Goal: Task Accomplishment & Management: Use online tool/utility

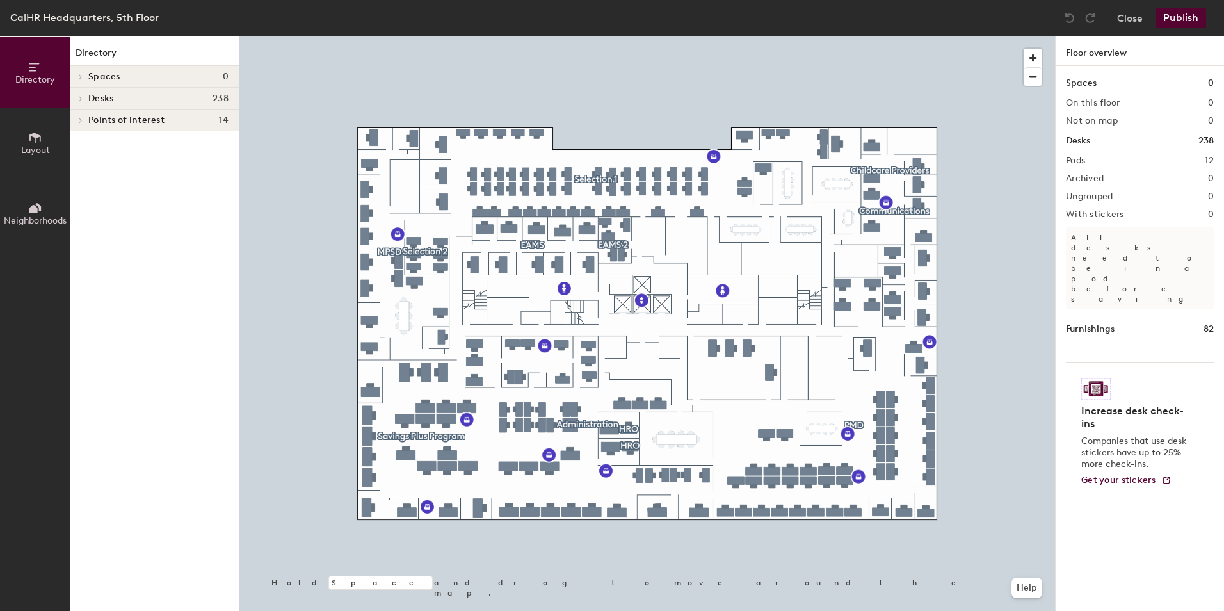
click at [30, 142] on icon at bounding box center [35, 138] width 14 height 14
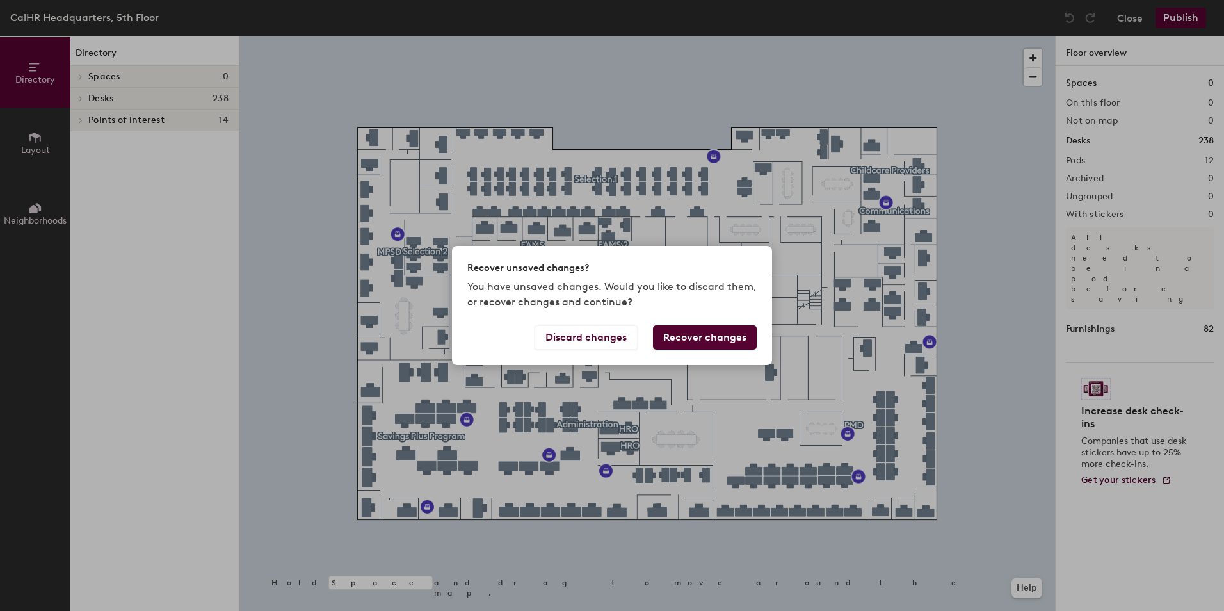
click at [670, 339] on button "Recover changes" at bounding box center [705, 337] width 104 height 24
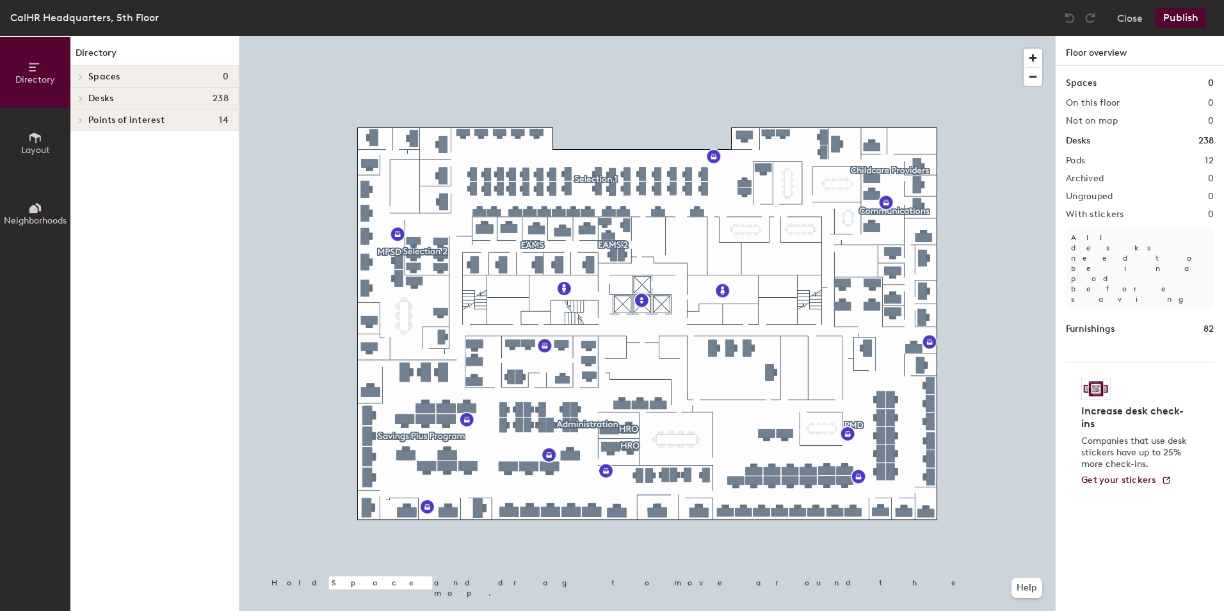
click at [1080, 144] on h1 "Desks" at bounding box center [1078, 141] width 24 height 14
click at [1137, 15] on button "Close" at bounding box center [1130, 18] width 26 height 20
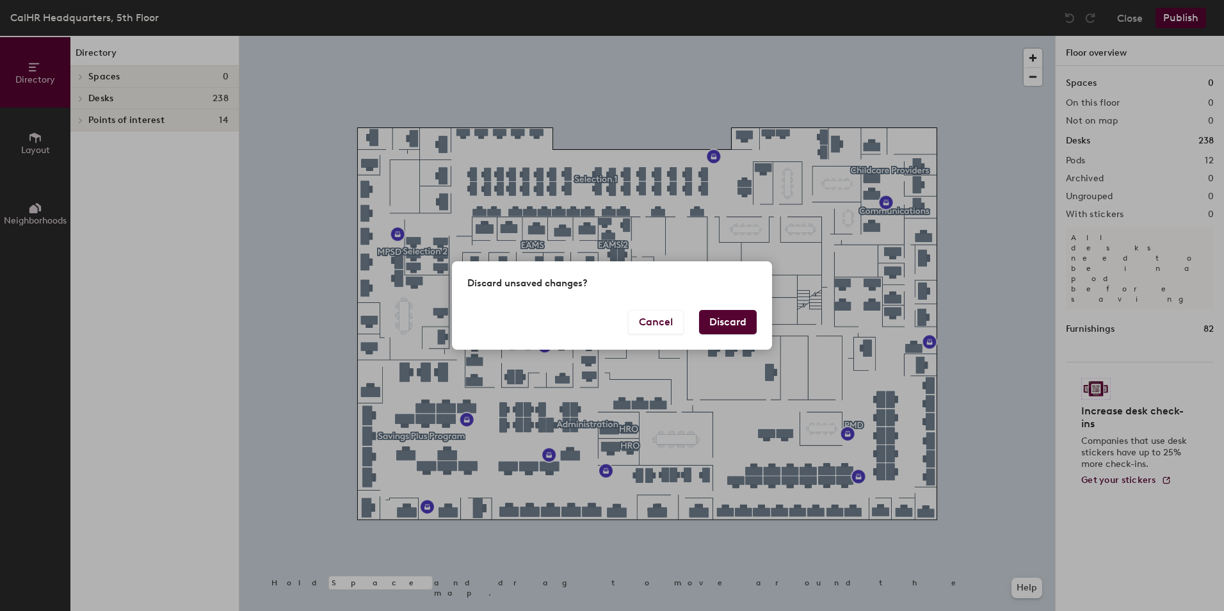
click at [712, 322] on button "Discard" at bounding box center [728, 322] width 58 height 24
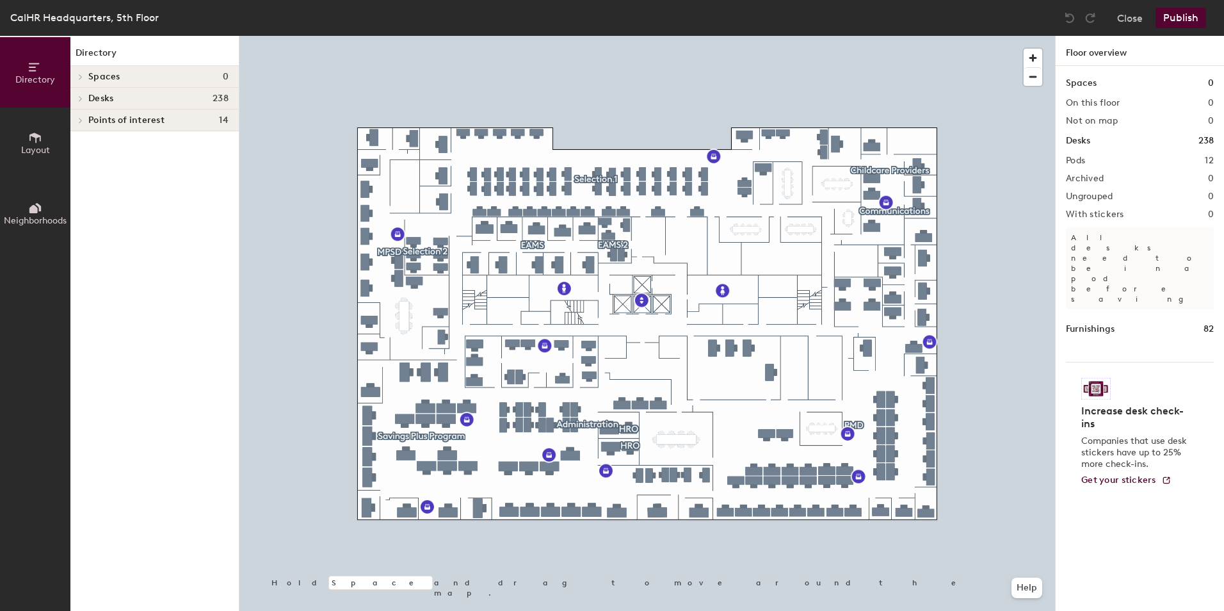
click at [24, 138] on button "Layout" at bounding box center [35, 143] width 70 height 70
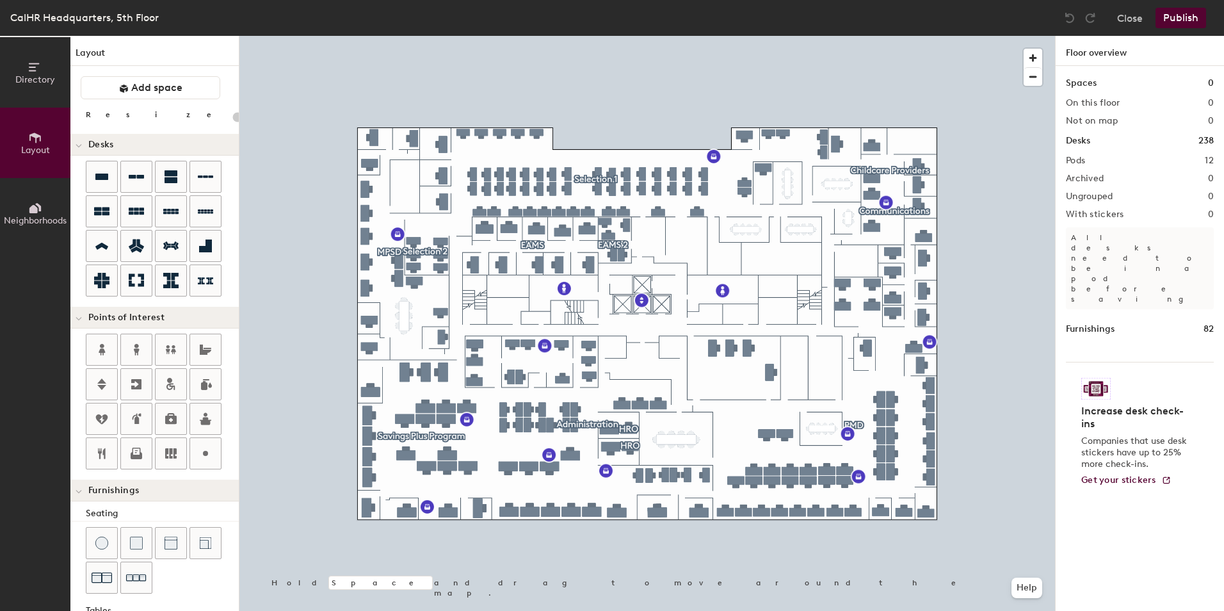
click at [1125, 242] on p "All desks need to be in a pod before saving" at bounding box center [1140, 268] width 148 height 82
click at [576, 36] on div at bounding box center [646, 36] width 815 height 0
click at [561, 286] on div "Directory Layout Neighborhoods Layout Add space Resize Desks Points of Interest…" at bounding box center [612, 323] width 1224 height 575
type input "140"
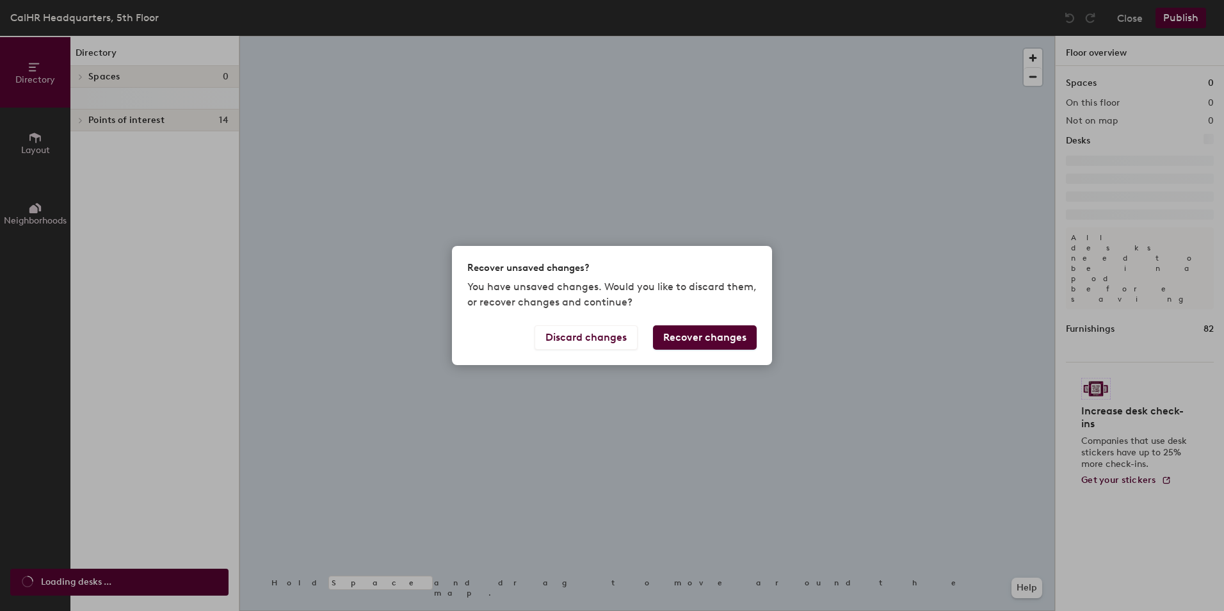
click at [32, 218] on div "Recover unsaved changes? You have unsaved changes. Would you like to discard th…" at bounding box center [612, 305] width 1224 height 611
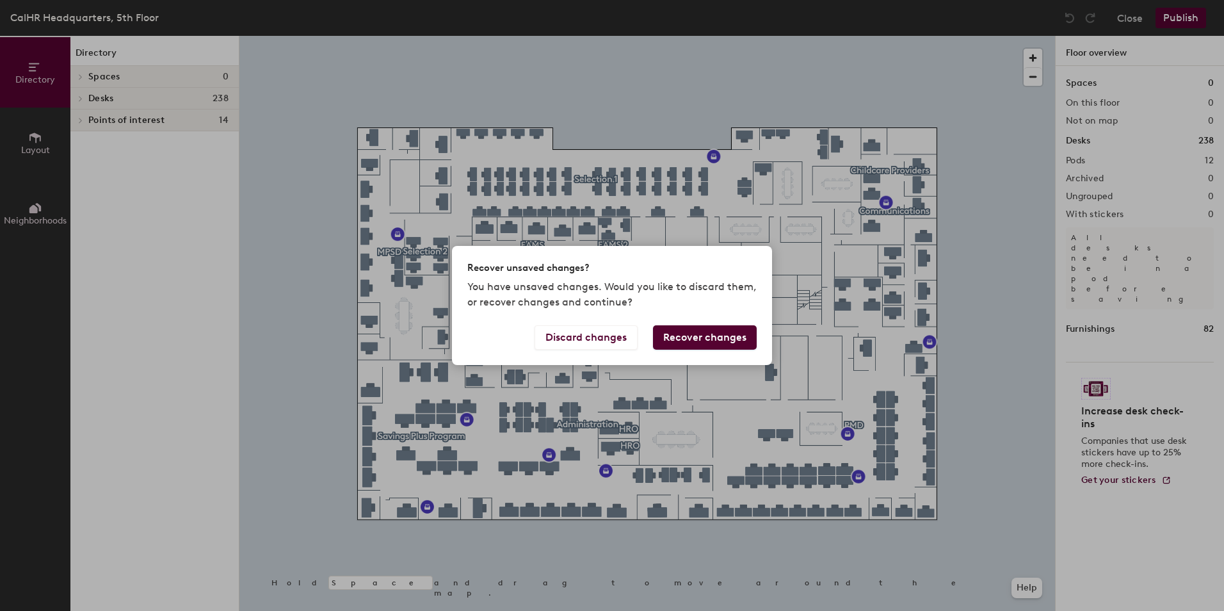
click at [686, 335] on button "Recover changes" at bounding box center [705, 337] width 104 height 24
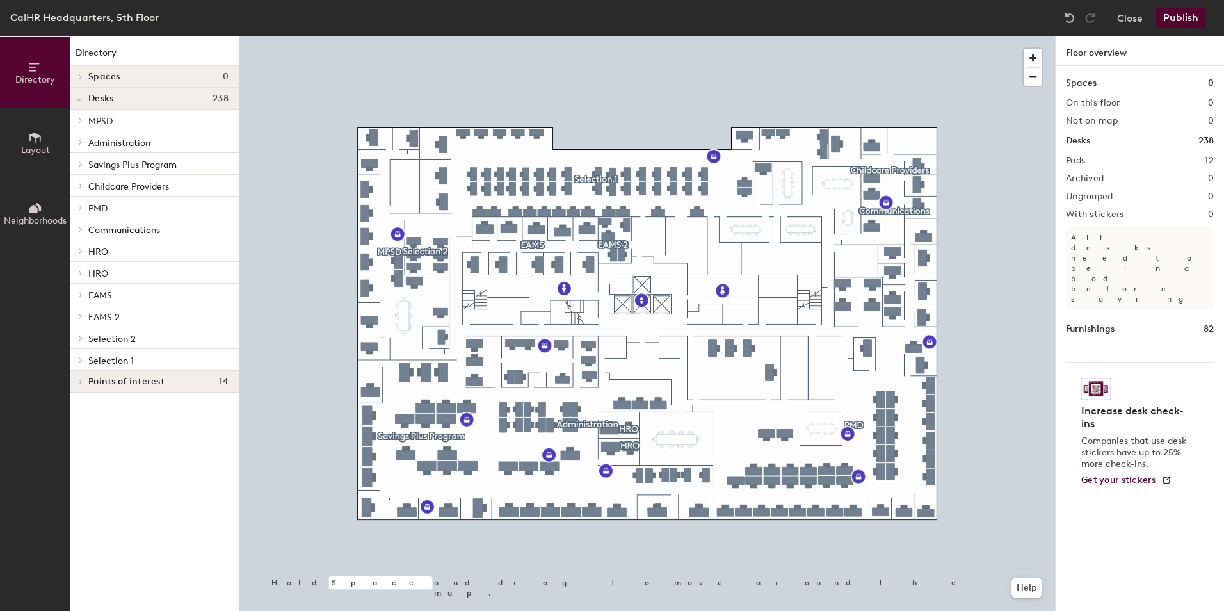
click at [103, 289] on p "EAMS" at bounding box center [158, 294] width 140 height 17
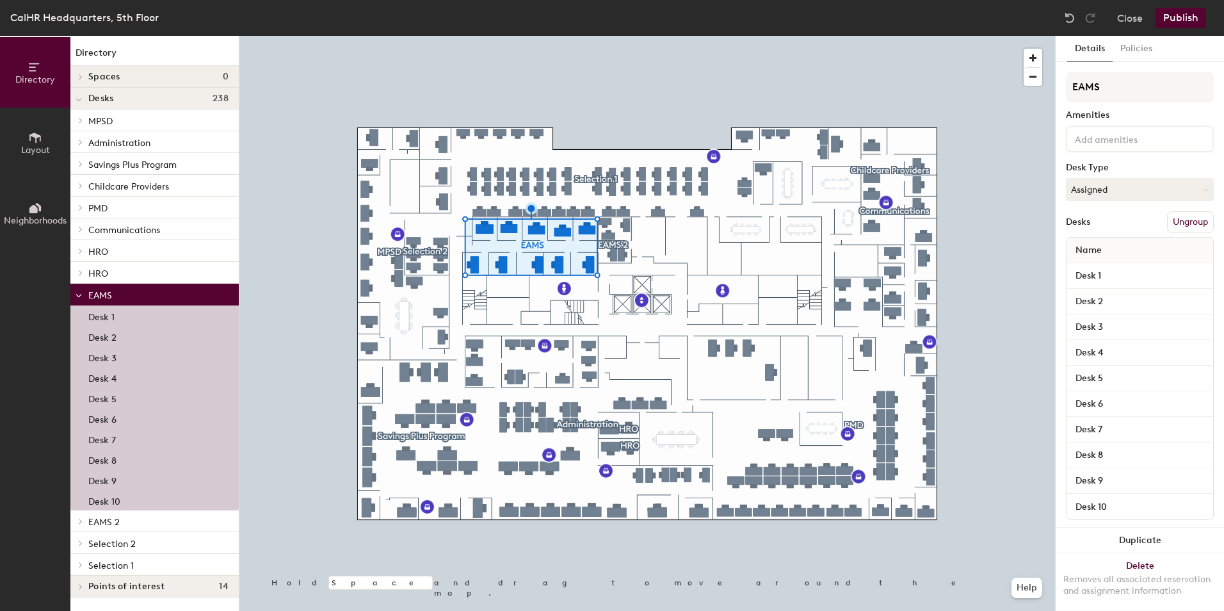
click at [99, 518] on span "EAMS 2" at bounding box center [103, 522] width 31 height 11
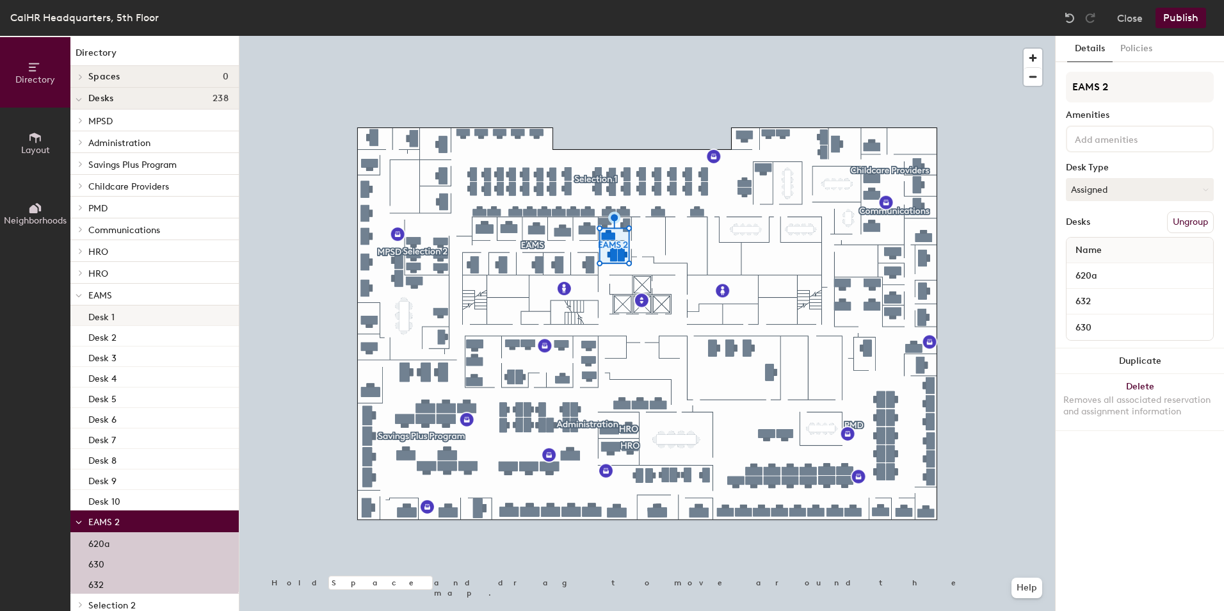
click at [124, 318] on div "Desk 1" at bounding box center [154, 315] width 168 height 20
